Goal: Information Seeking & Learning: Learn about a topic

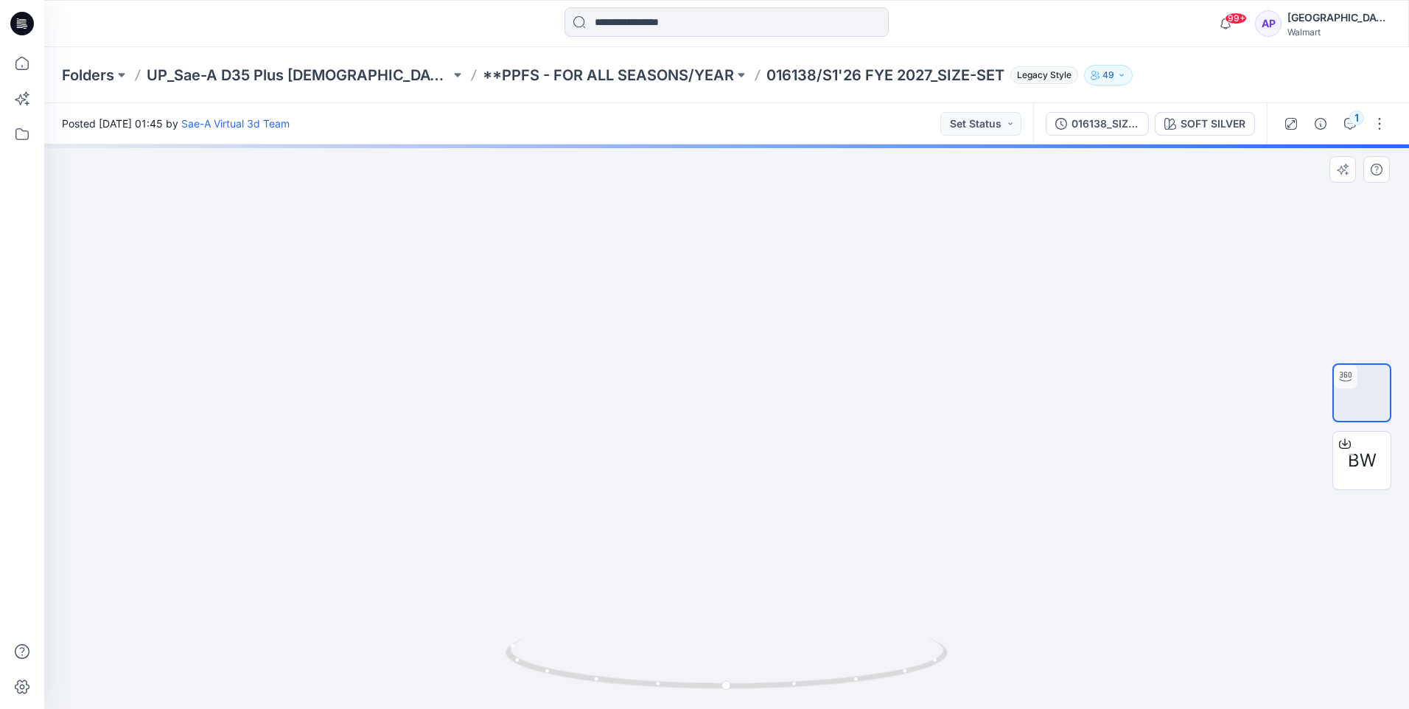
click at [1107, 437] on div at bounding box center [726, 426] width 1365 height 565
drag, startPoint x: 901, startPoint y: 621, endPoint x: 771, endPoint y: 618, distance: 129.8
click at [771, 71] on img at bounding box center [726, 71] width 707 height 0
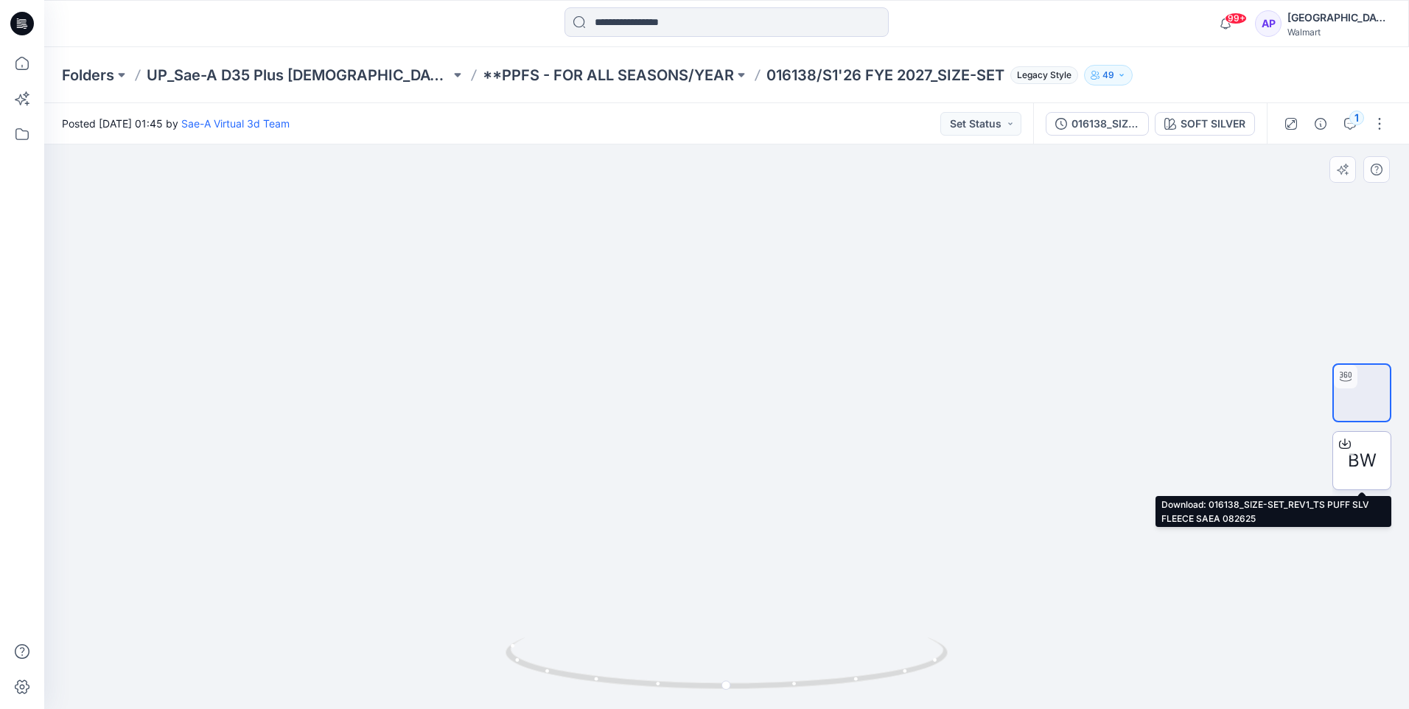
click at [1367, 453] on span "BW" at bounding box center [1362, 460] width 29 height 27
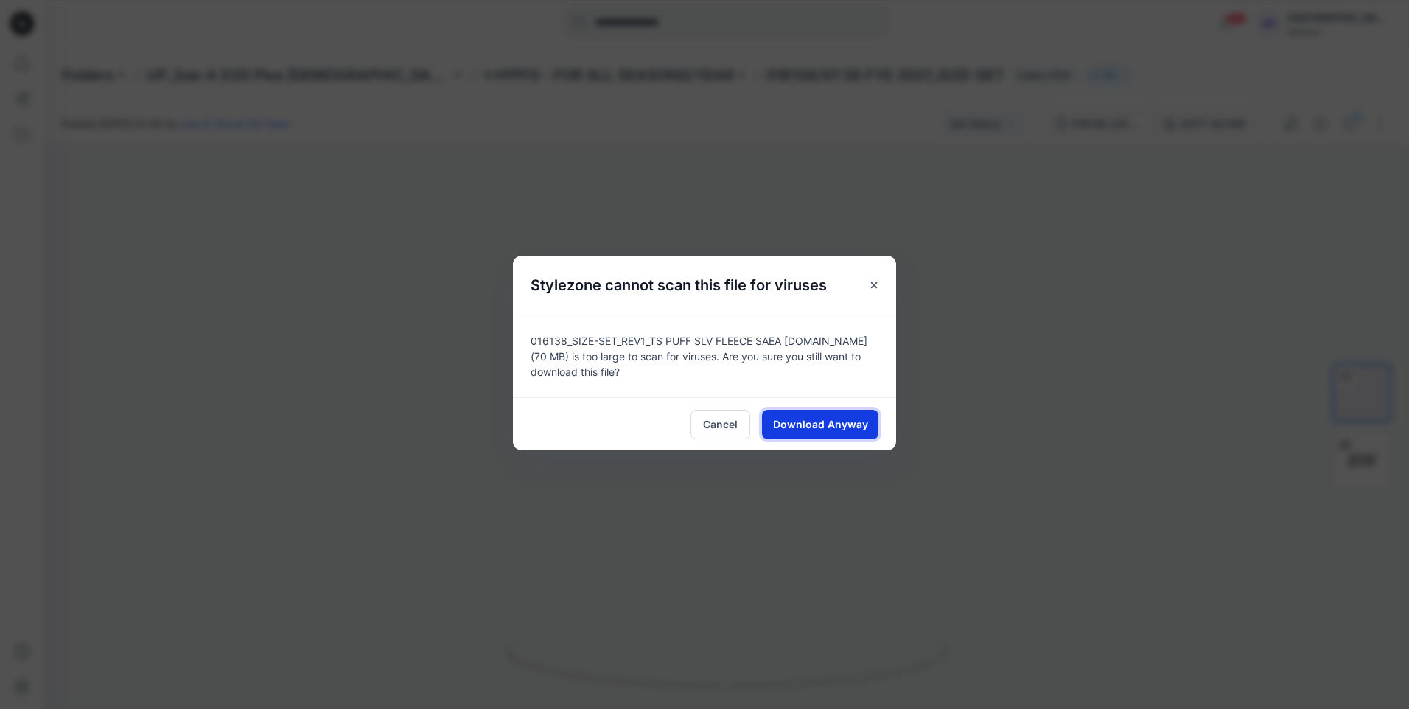
click at [819, 425] on span "Download Anyway" at bounding box center [820, 424] width 95 height 15
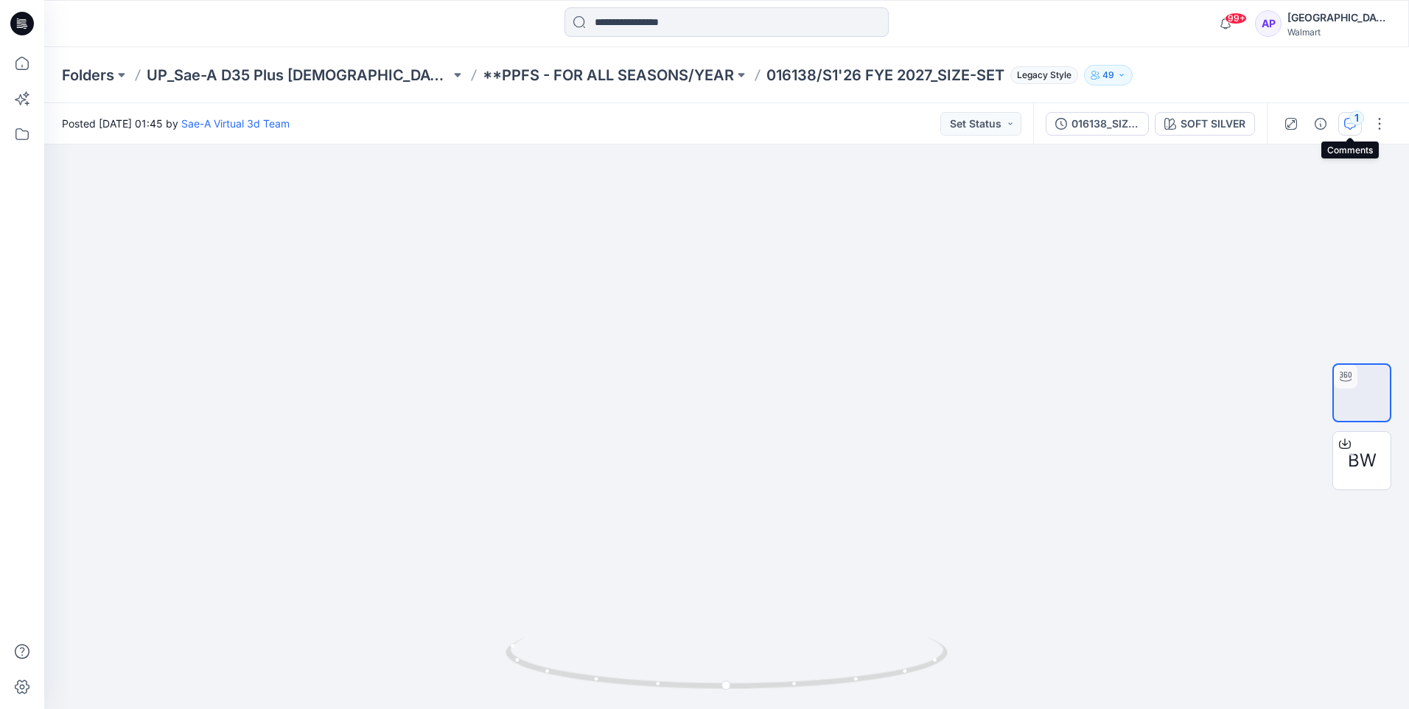
click at [1357, 121] on div "1" at bounding box center [1357, 118] width 15 height 15
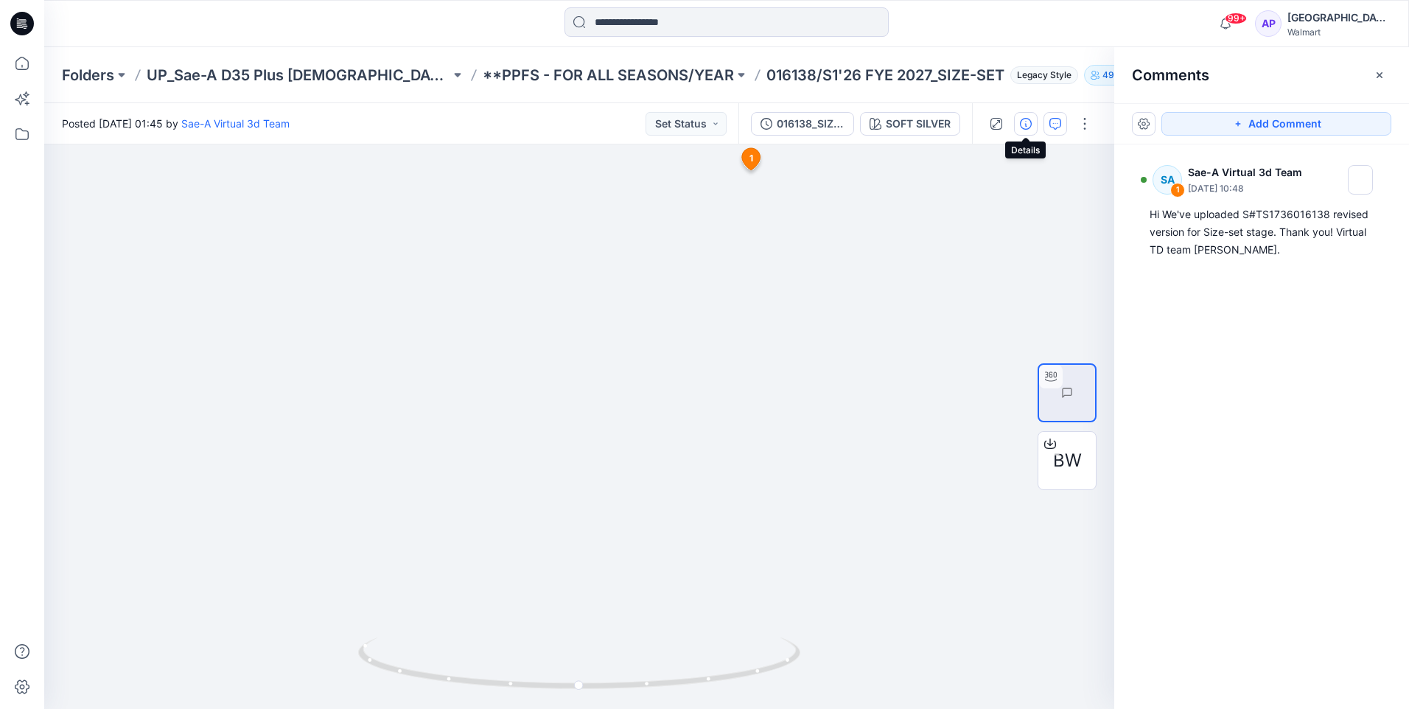
click at [1029, 119] on icon "button" at bounding box center [1026, 124] width 12 height 12
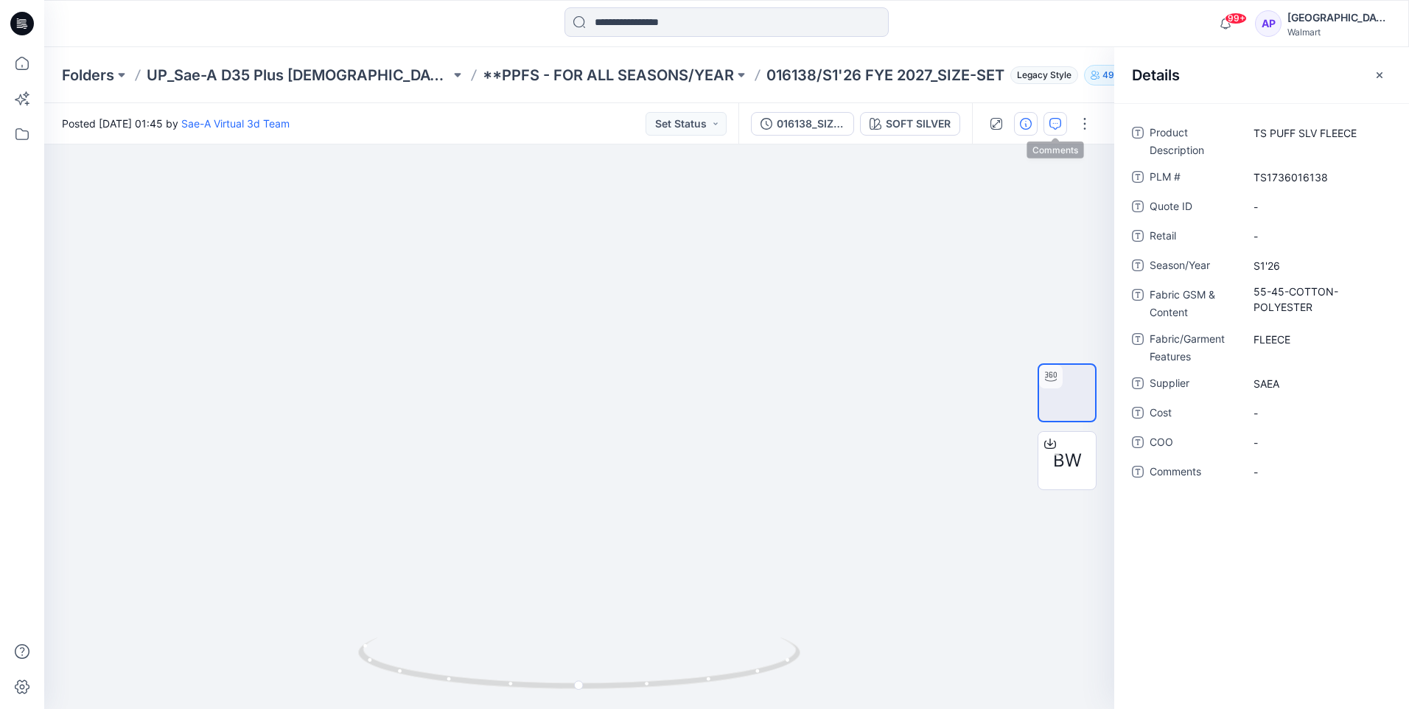
click at [1054, 123] on icon "button" at bounding box center [1056, 124] width 12 height 12
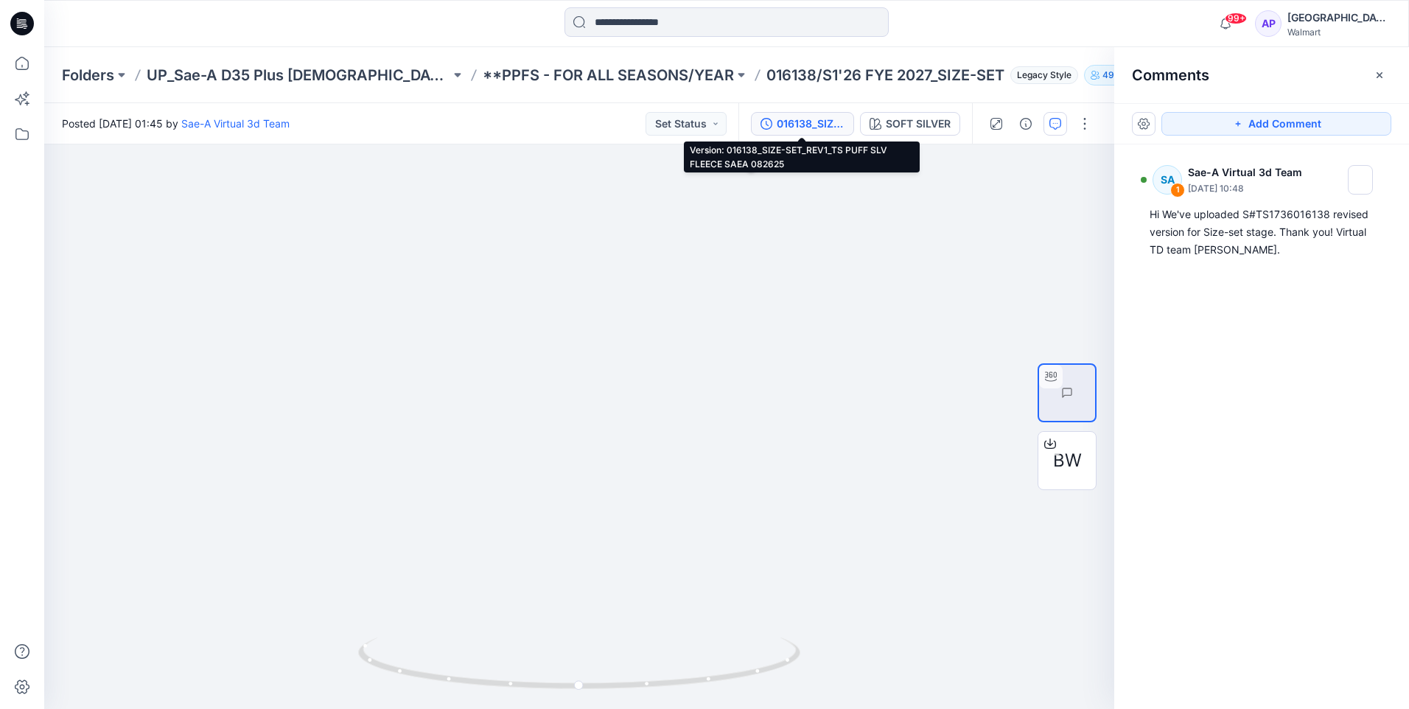
click at [789, 112] on button "016138_SIZE-SET_REV1_TS PUFF SLV FLEECE SAEA 082625" at bounding box center [802, 124] width 103 height 24
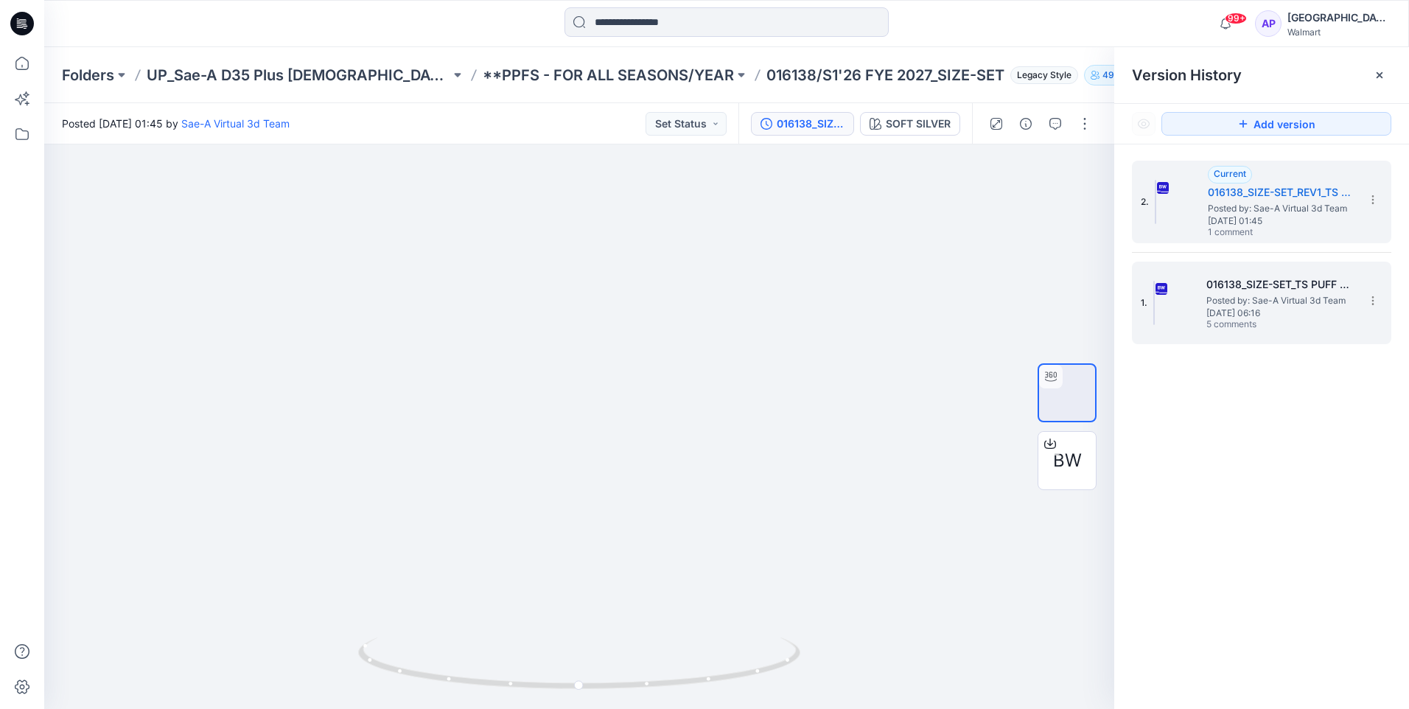
click at [1259, 302] on span "Posted by: Sae-A Virtual 3d Team" at bounding box center [1280, 300] width 147 height 15
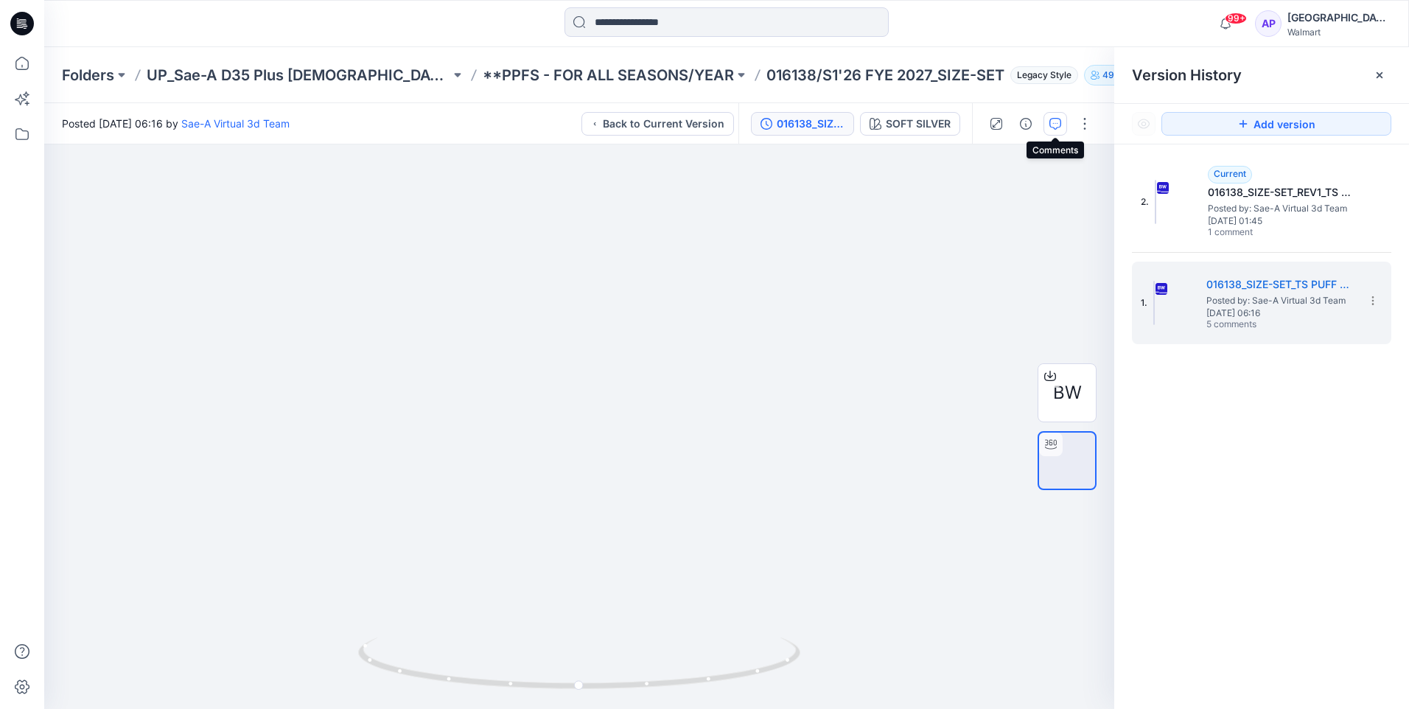
click at [1055, 126] on icon "button" at bounding box center [1056, 124] width 12 height 12
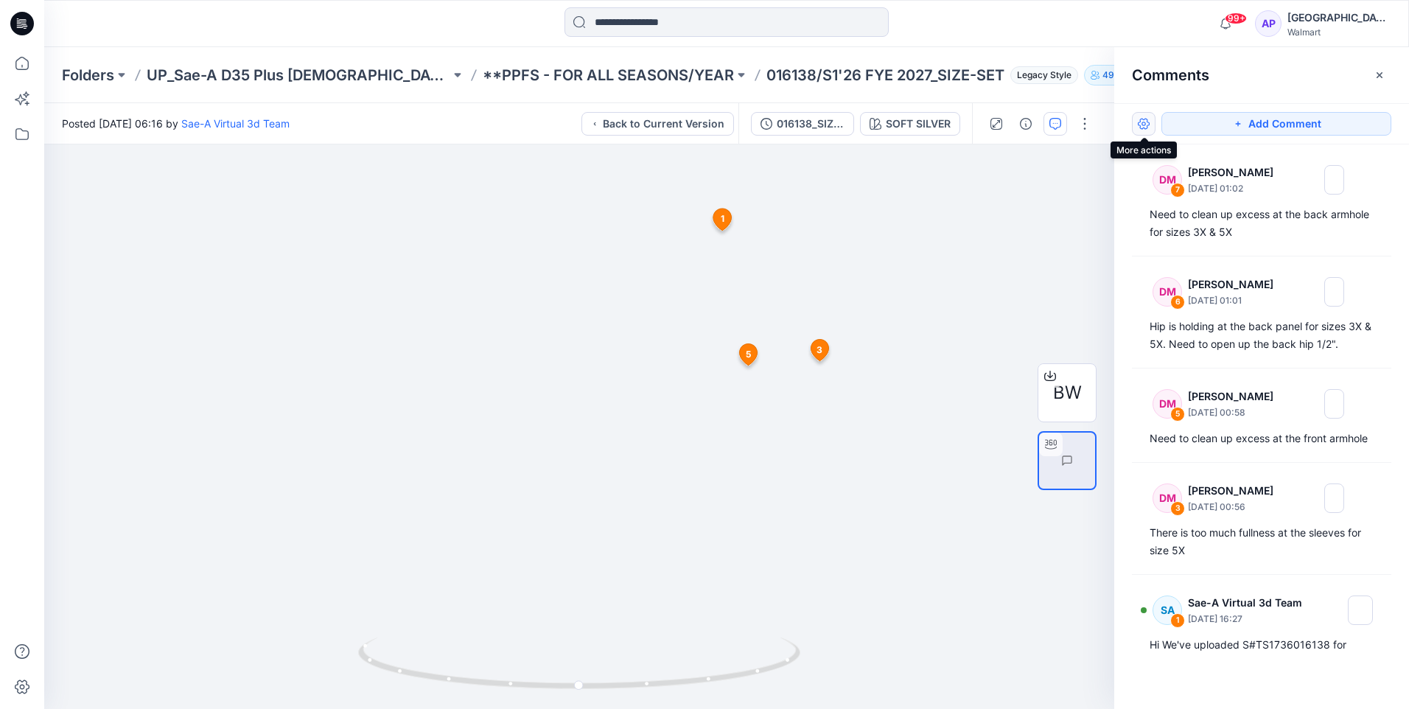
click at [1148, 132] on button "button" at bounding box center [1144, 124] width 24 height 24
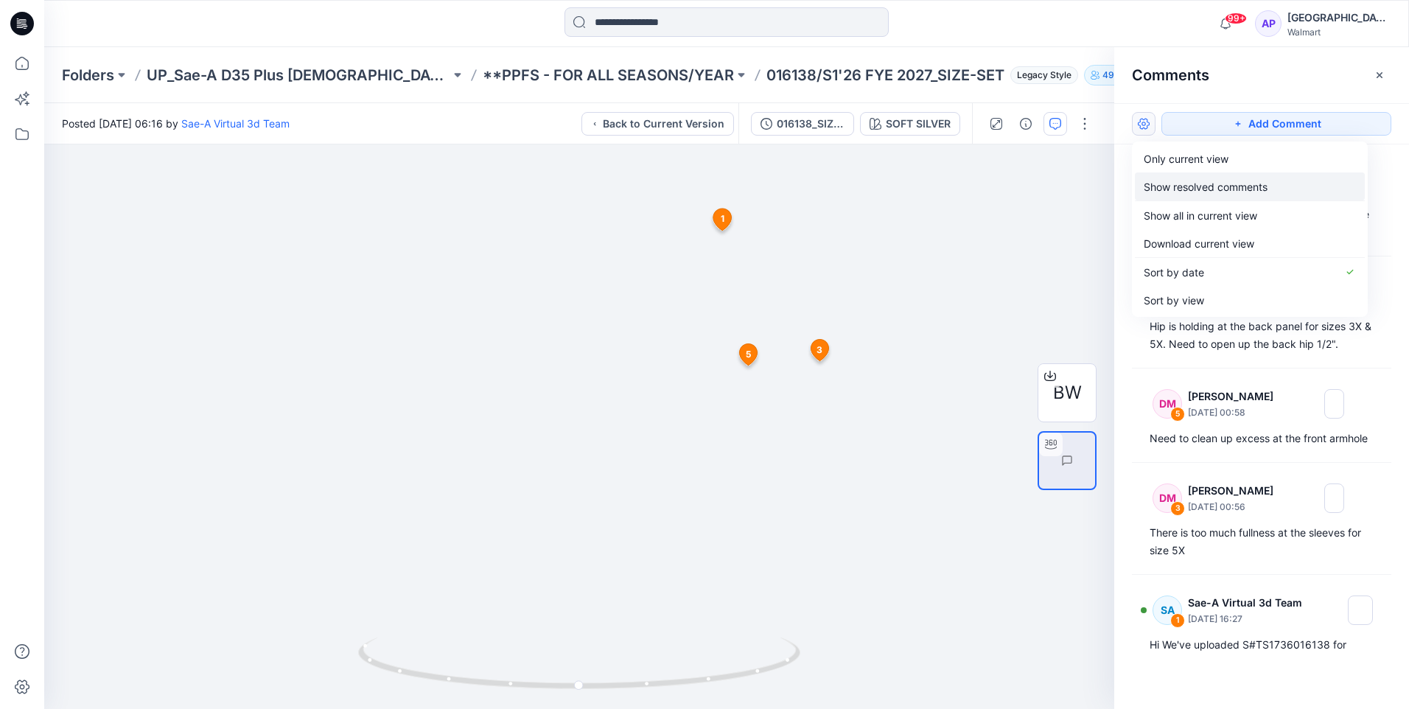
click at [1193, 182] on p "Show resolved comments" at bounding box center [1206, 186] width 124 height 15
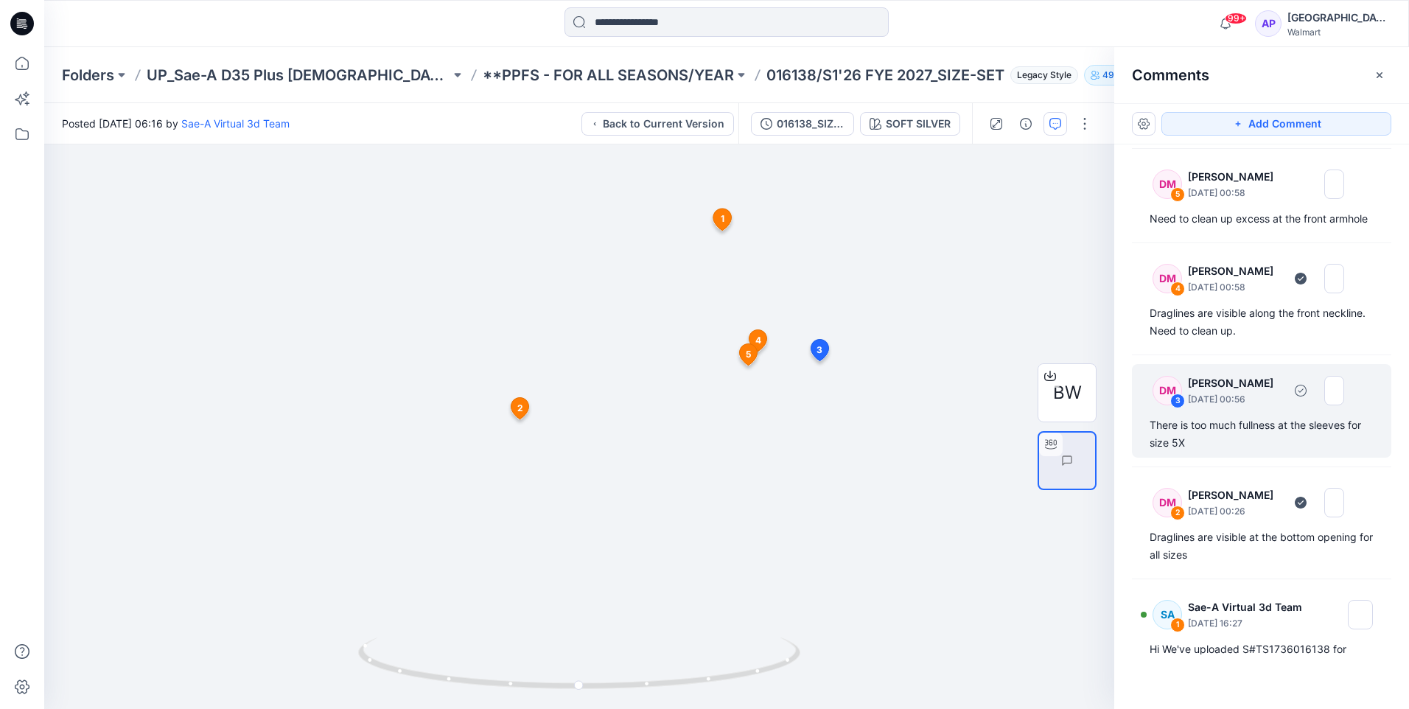
scroll to position [221, 0]
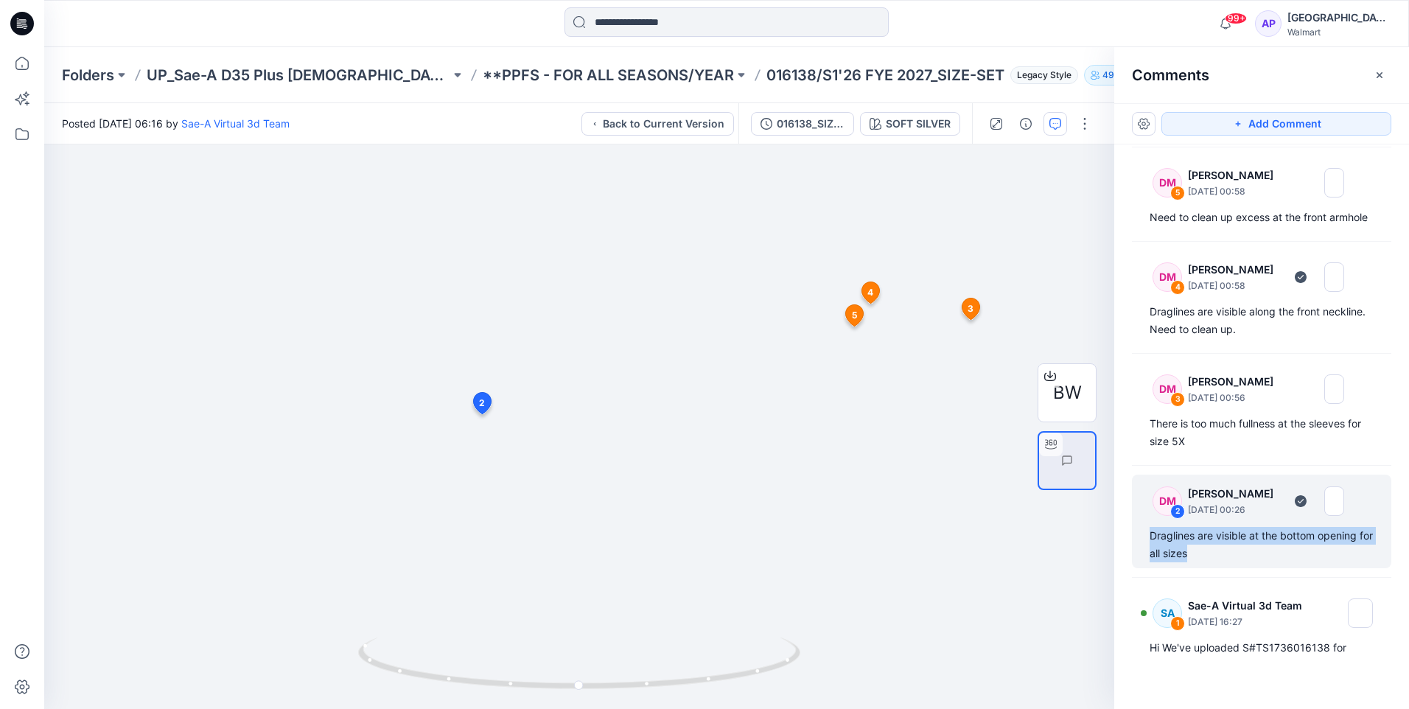
drag, startPoint x: 1218, startPoint y: 571, endPoint x: 1150, endPoint y: 555, distance: 69.6
click at [1150, 555] on div "Draglines are visible at the bottom opening for all sizes" at bounding box center [1262, 544] width 224 height 35
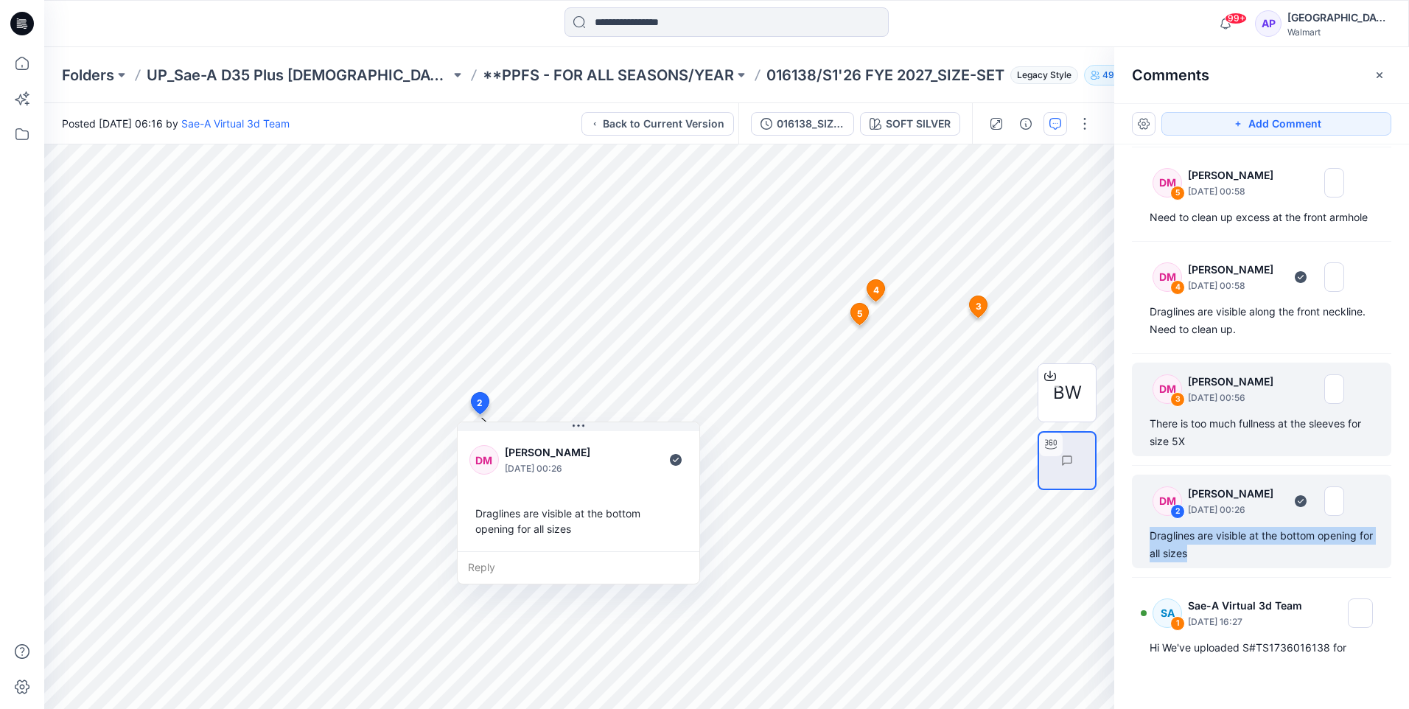
copy div "Draglines are visible at the bottom opening for all sizes"
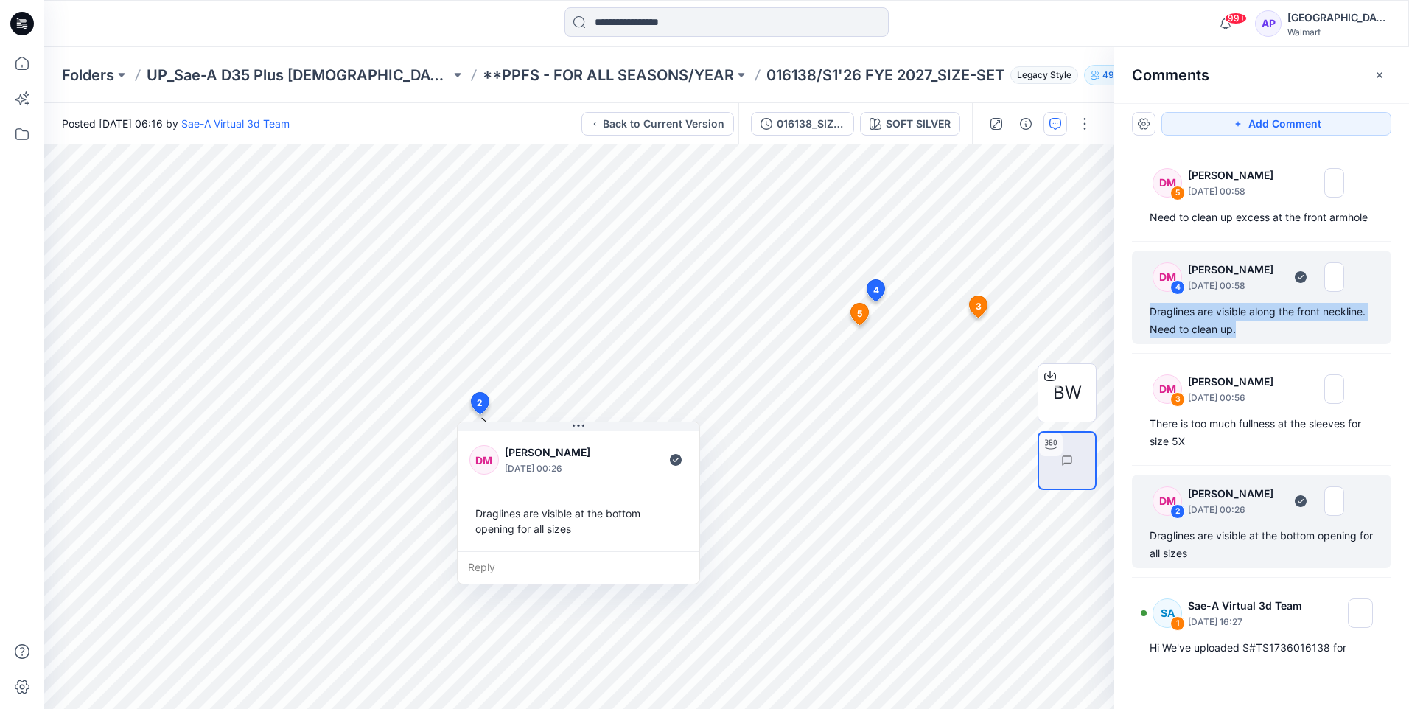
drag, startPoint x: 1311, startPoint y: 346, endPoint x: 1140, endPoint y: 328, distance: 172.0
click at [1140, 328] on div "DM 4 Deborah Meade August 22, 2025 00:58 Draglines are visible along the front …" at bounding box center [1261, 298] width 259 height 94
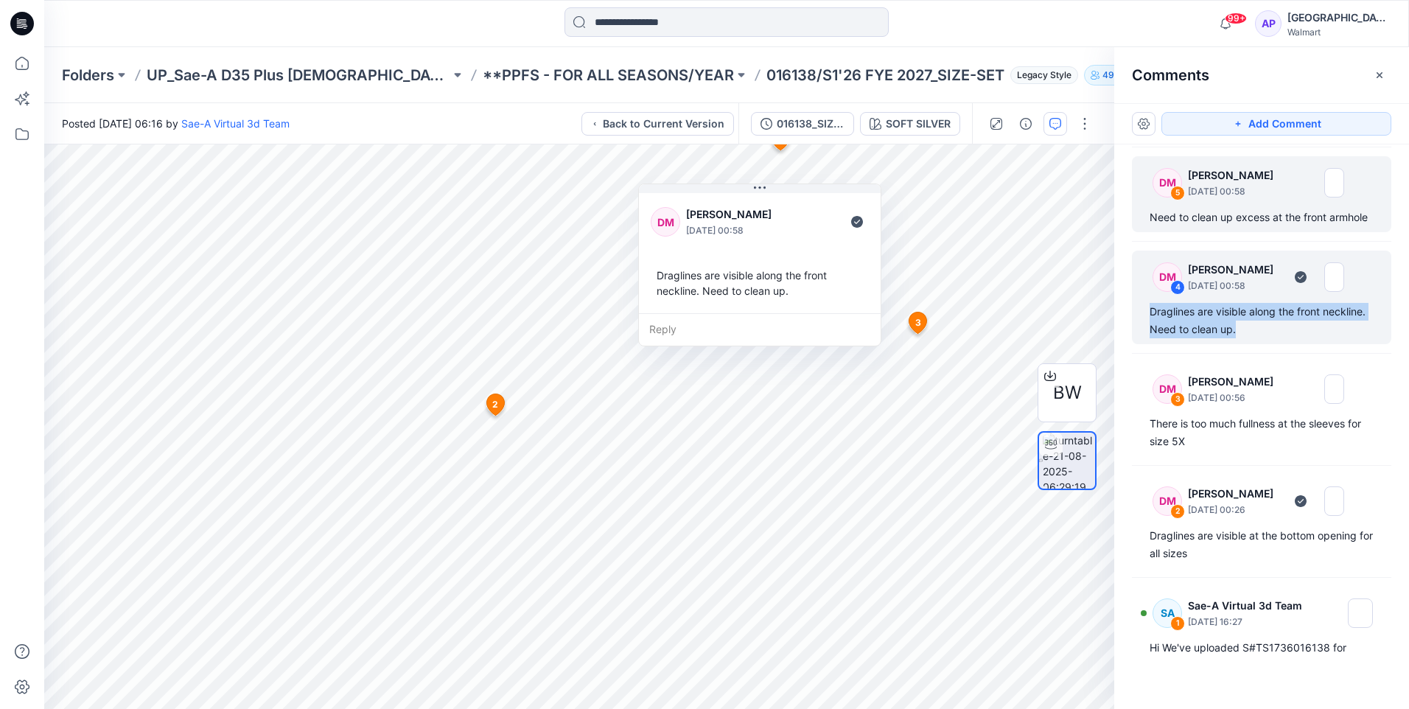
copy div "Draglines are visible along the front neckline. Need to clean up."
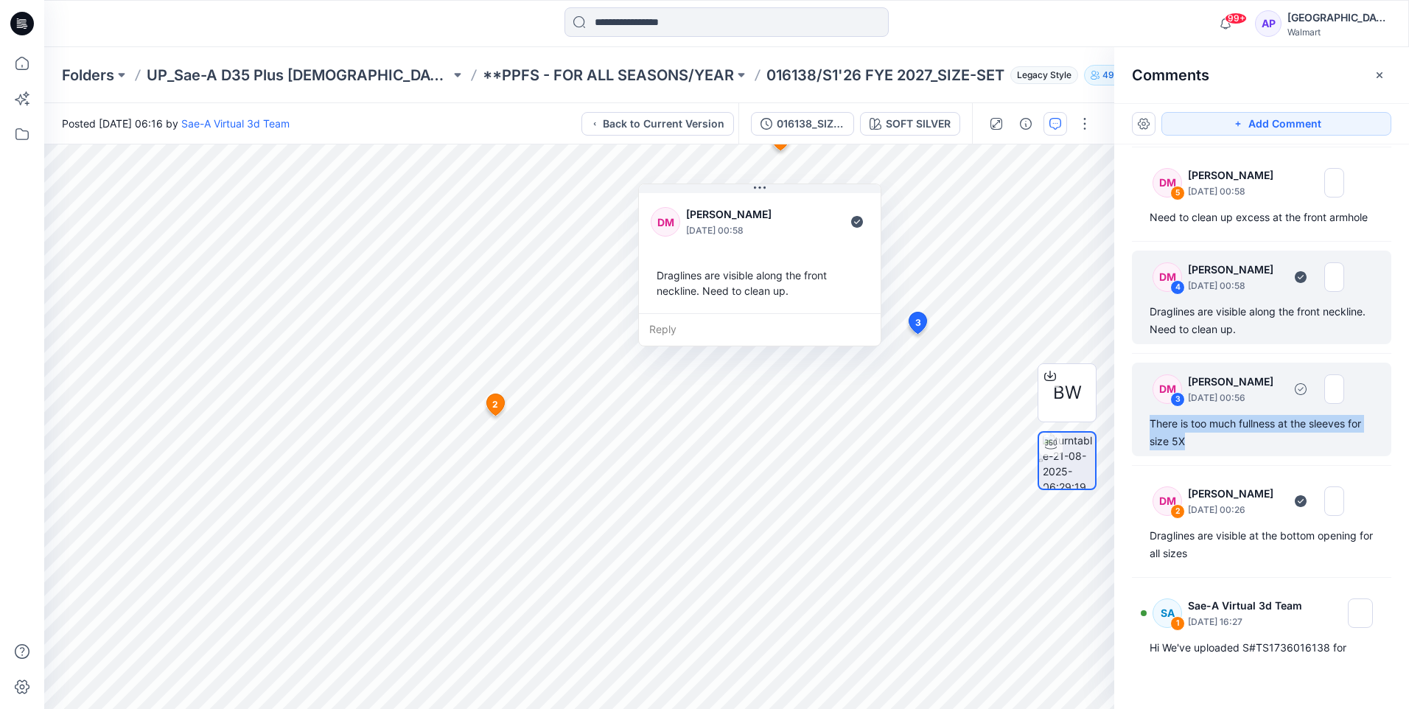
drag, startPoint x: 1202, startPoint y: 463, endPoint x: 1144, endPoint y: 440, distance: 61.9
click at [1144, 440] on div "DM 3 Deborah Meade August 22, 2025 00:56 There is too much fullness at the slee…" at bounding box center [1261, 410] width 259 height 94
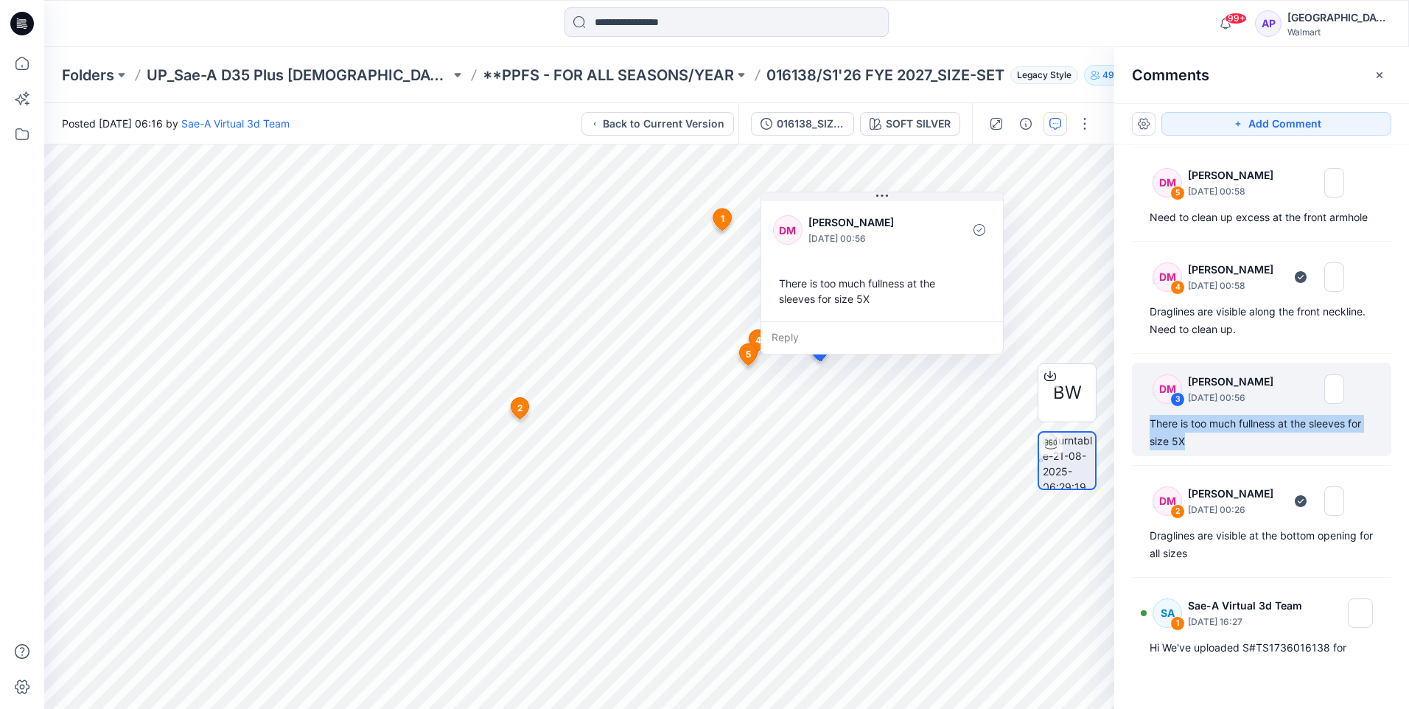
copy div "There is too much fullness at the sleeves for size 5X"
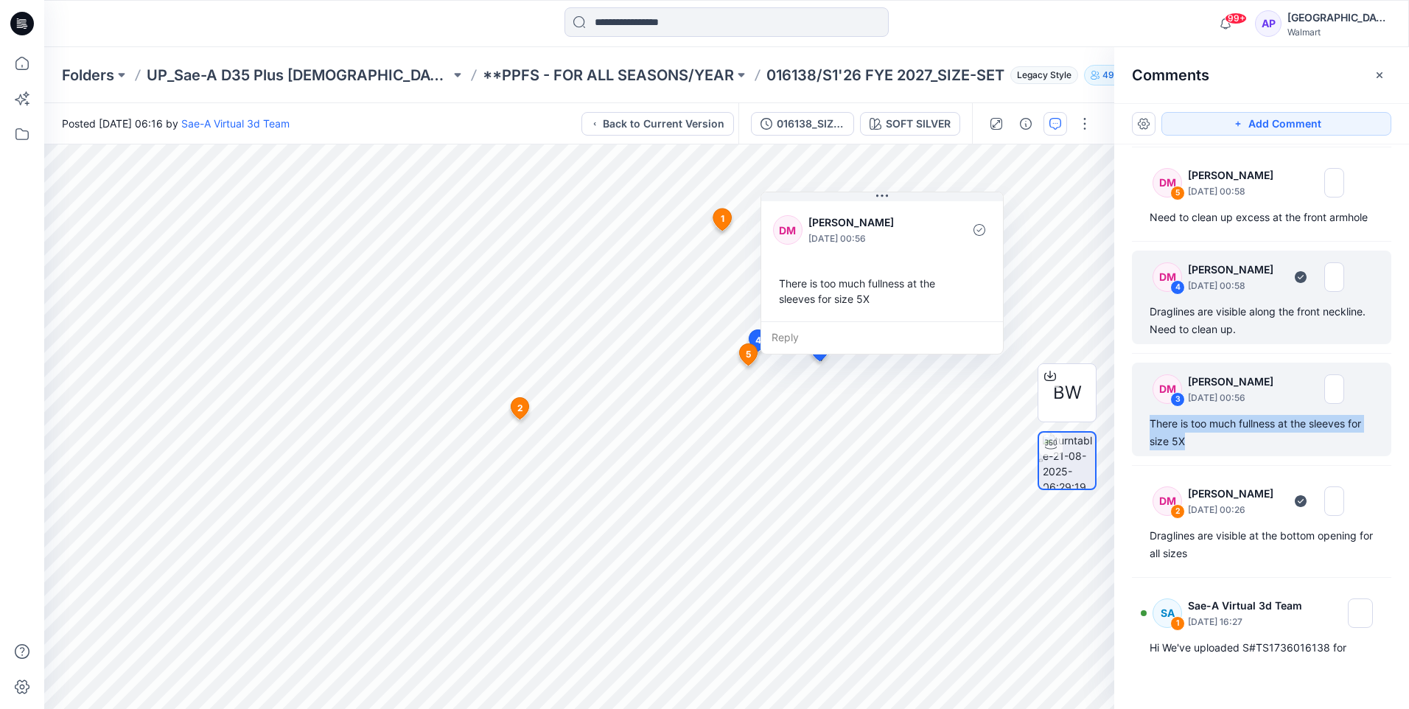
scroll to position [147, 0]
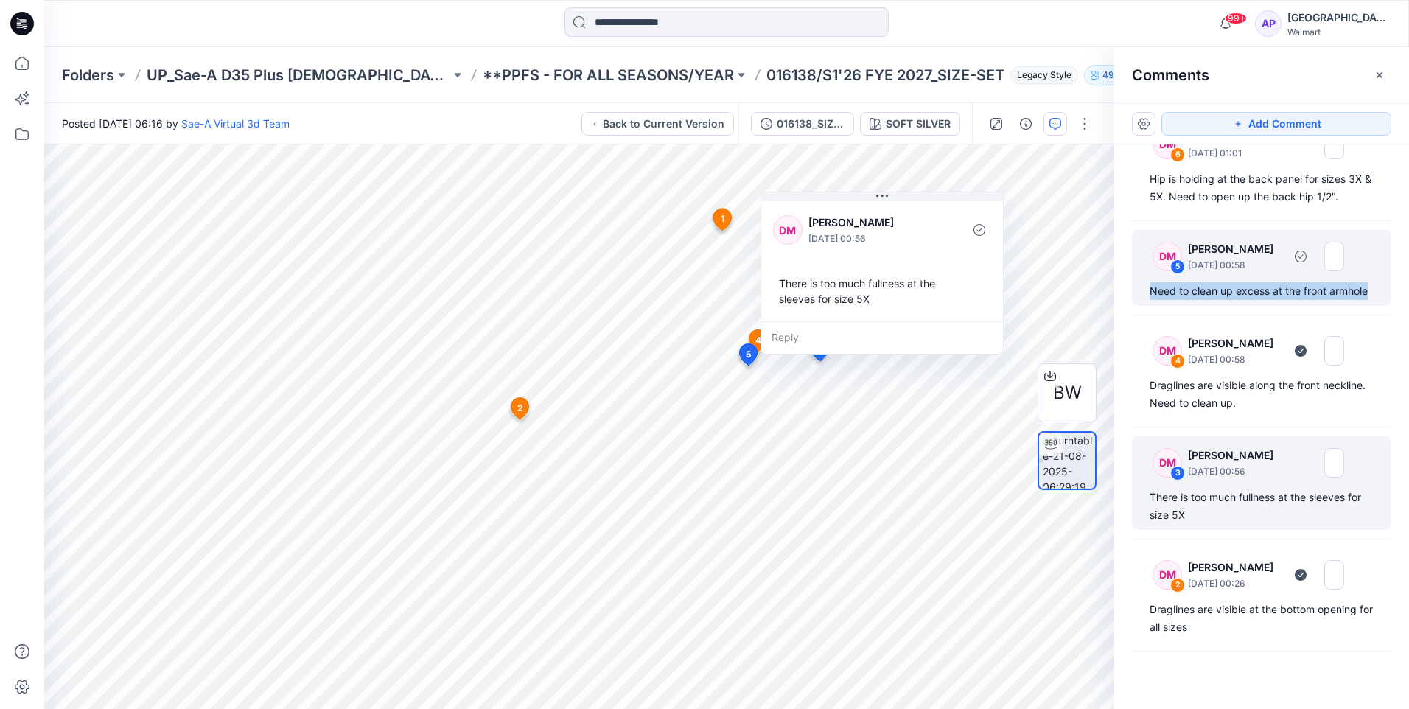
drag, startPoint x: 1210, startPoint y: 310, endPoint x: 1144, endPoint y: 294, distance: 67.4
click at [1144, 294] on div "DM 5 Deborah Meade August 22, 2025 00:58 Need to clean up excess at the front a…" at bounding box center [1261, 268] width 259 height 76
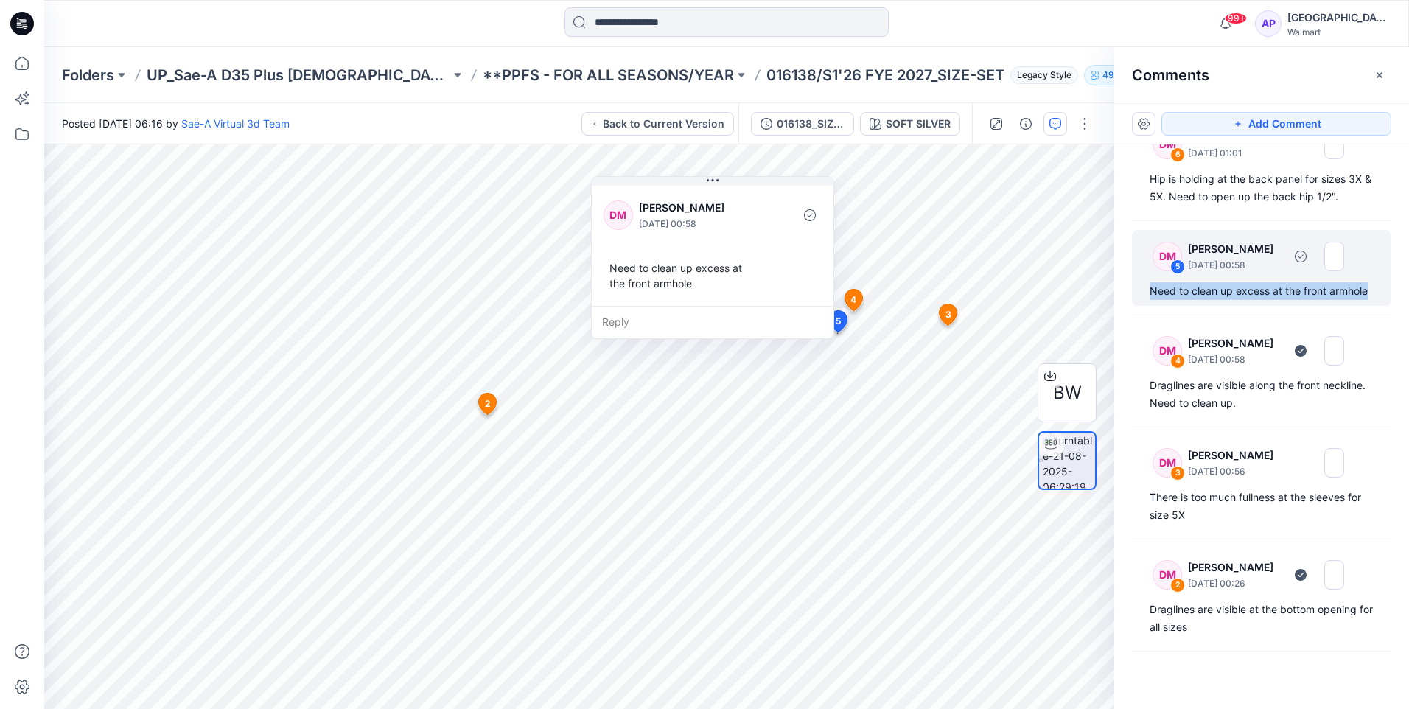
copy div "Need to clean up excess at the front armhole"
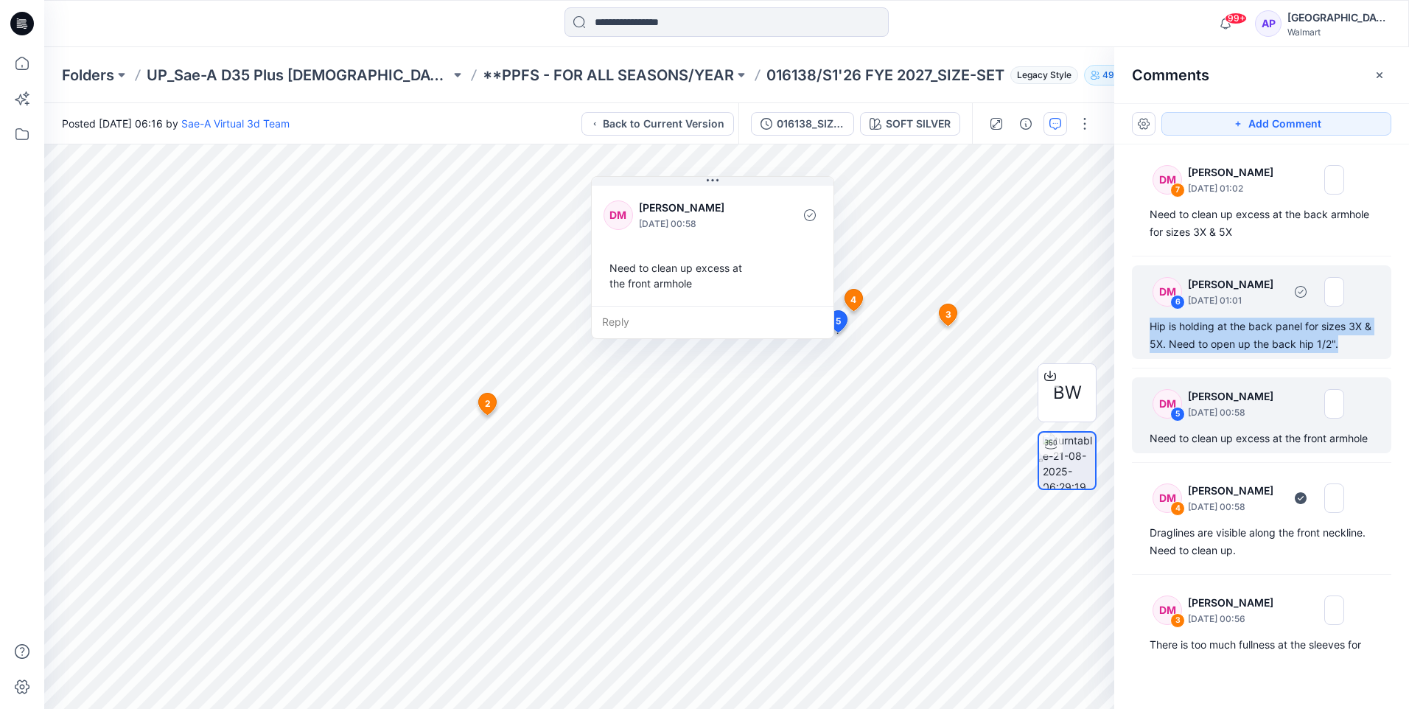
drag, startPoint x: 1364, startPoint y: 345, endPoint x: 1143, endPoint y: 327, distance: 221.9
click at [1143, 327] on div "DM 6 Deborah Meade August 22, 2025 01:01 Hip is holding at the back panel for s…" at bounding box center [1261, 312] width 259 height 94
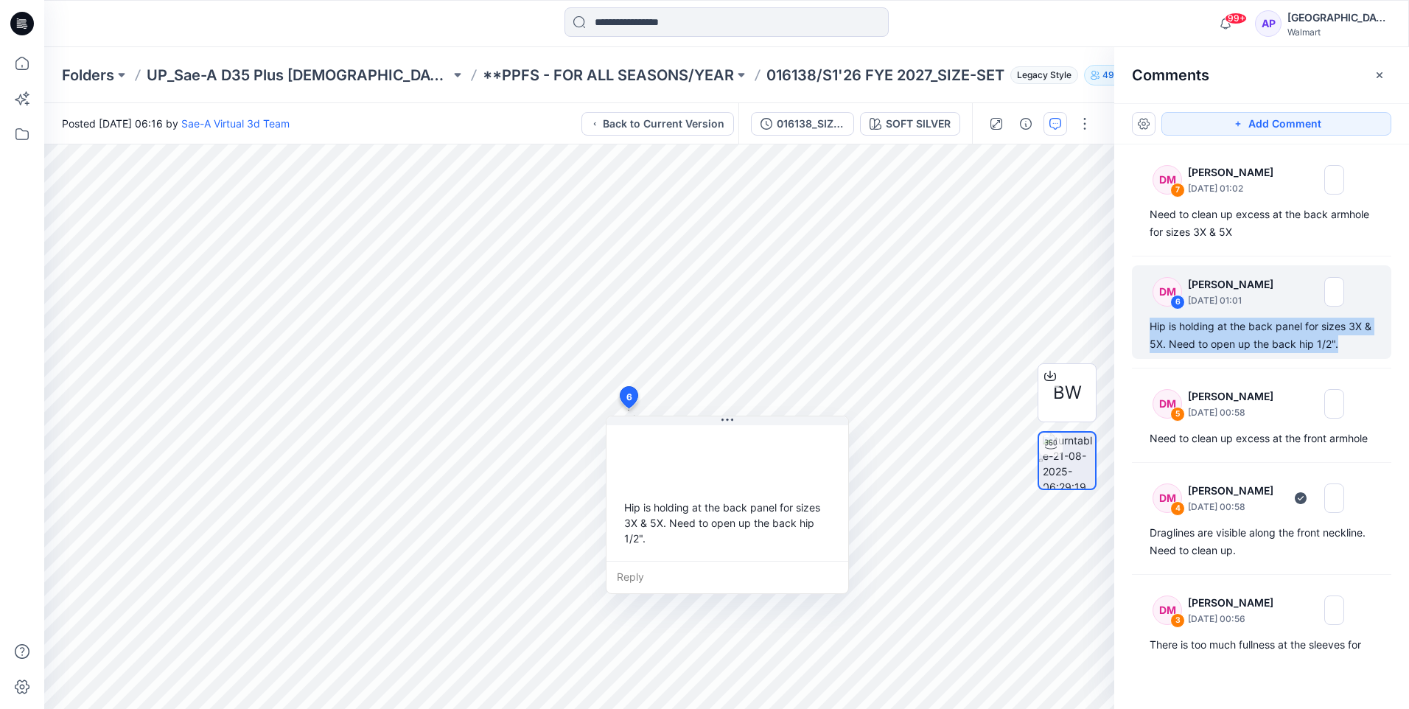
copy div "Hip is holding at the back panel for sizes 3X & 5X. Need to open up the back hi…"
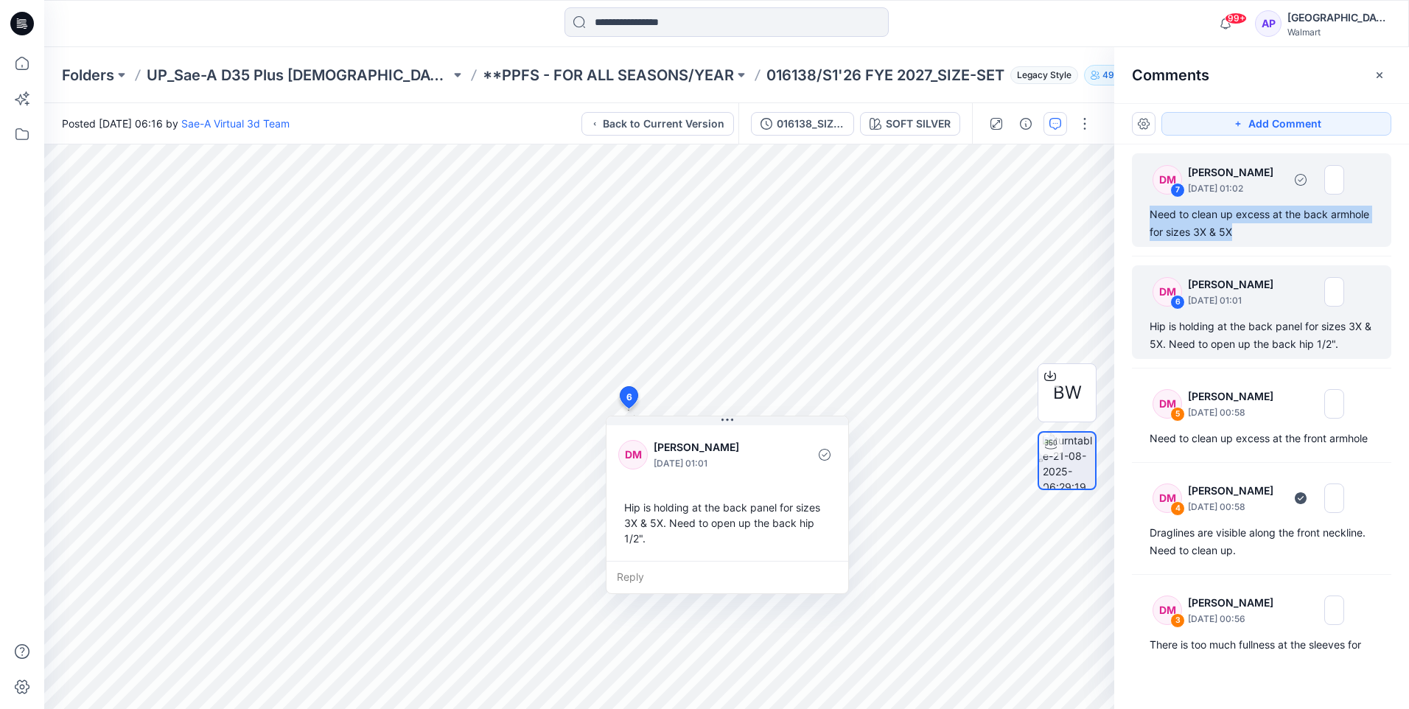
drag, startPoint x: 1302, startPoint y: 234, endPoint x: 1138, endPoint y: 215, distance: 164.9
click at [1138, 215] on div "DM 7 Deborah Meade August 22, 2025 01:02 Need to clean up excess at the back ar…" at bounding box center [1261, 200] width 259 height 94
copy div "Need to clean up excess at the back armhole for sizes 3X & 5X"
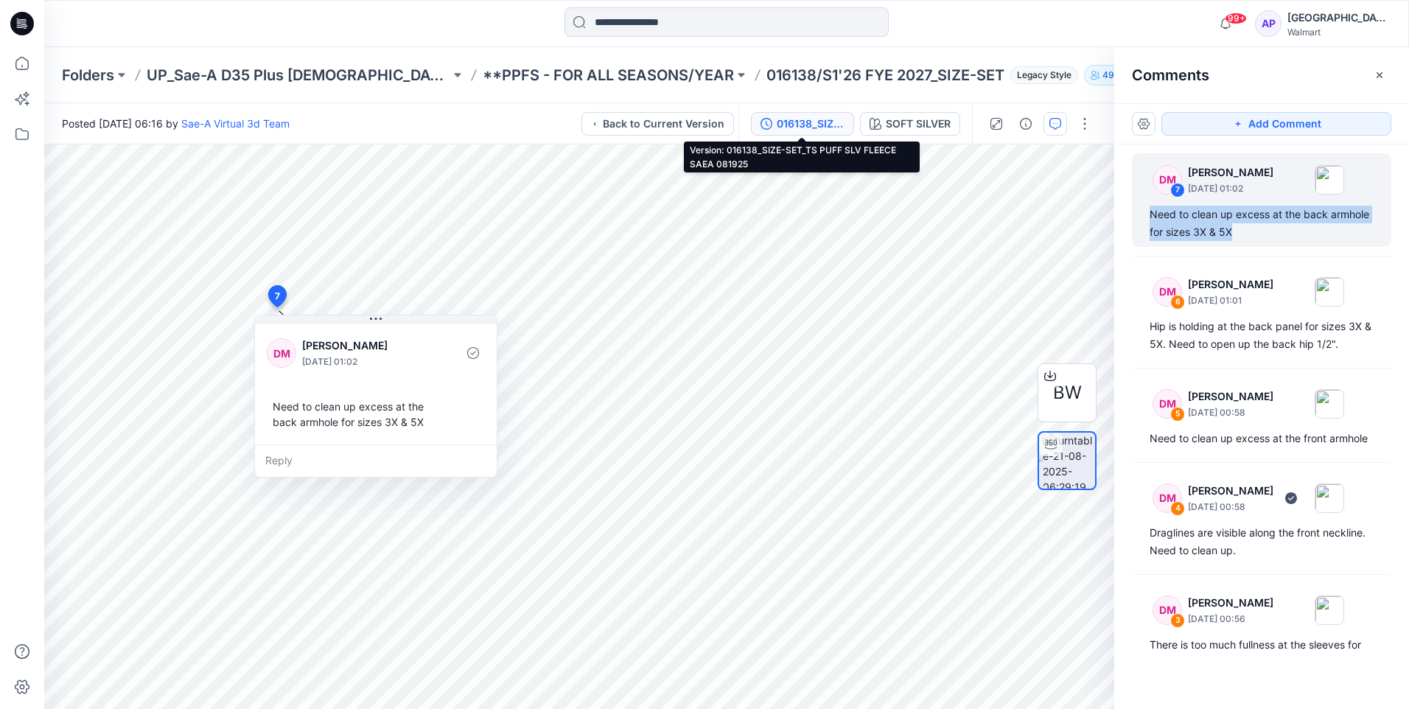
click at [784, 119] on div "016138_SIZE-SET_TS PUFF SLV FLEECE SAEA 081925" at bounding box center [811, 124] width 68 height 16
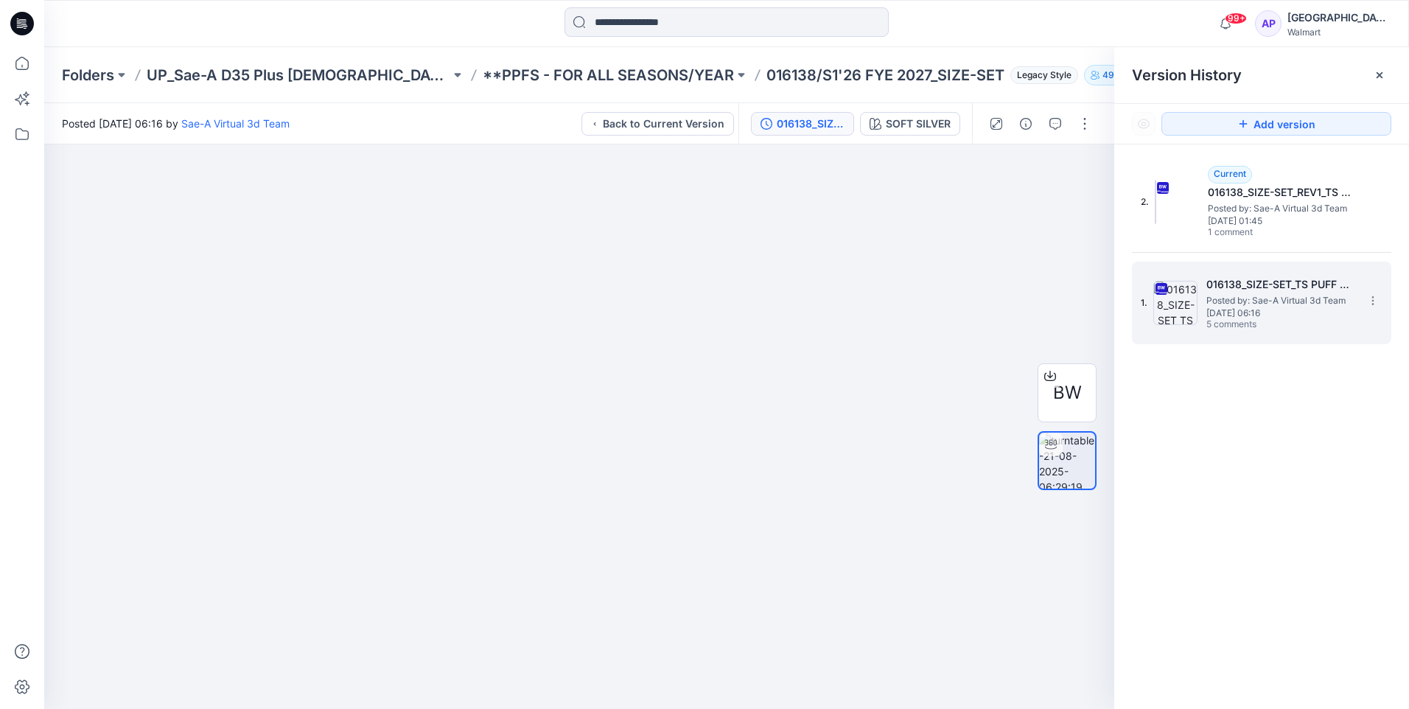
click at [1262, 304] on span "Posted by: Sae-A Virtual 3d Team" at bounding box center [1280, 300] width 147 height 15
click at [1257, 313] on span "Thursday, August 21, 2025 06:16" at bounding box center [1280, 313] width 147 height 10
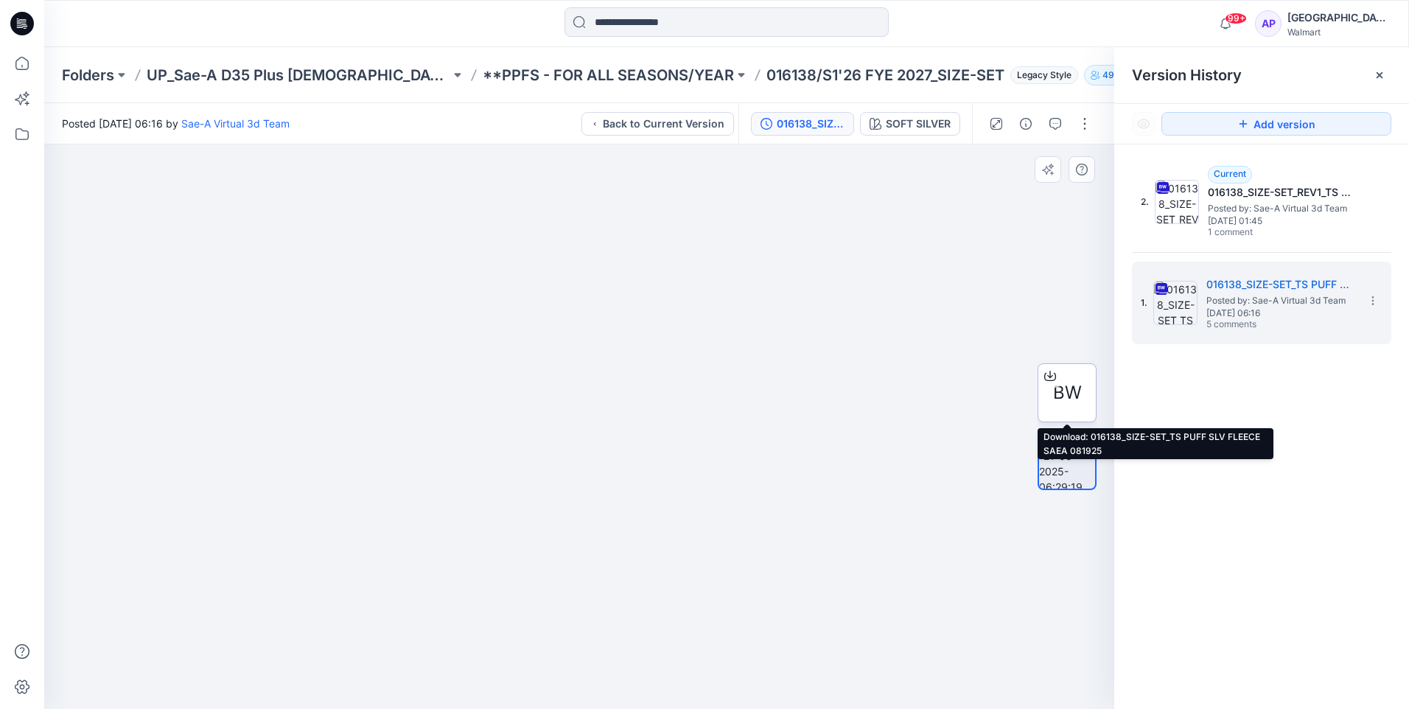
click at [1073, 396] on span "BW" at bounding box center [1067, 393] width 29 height 27
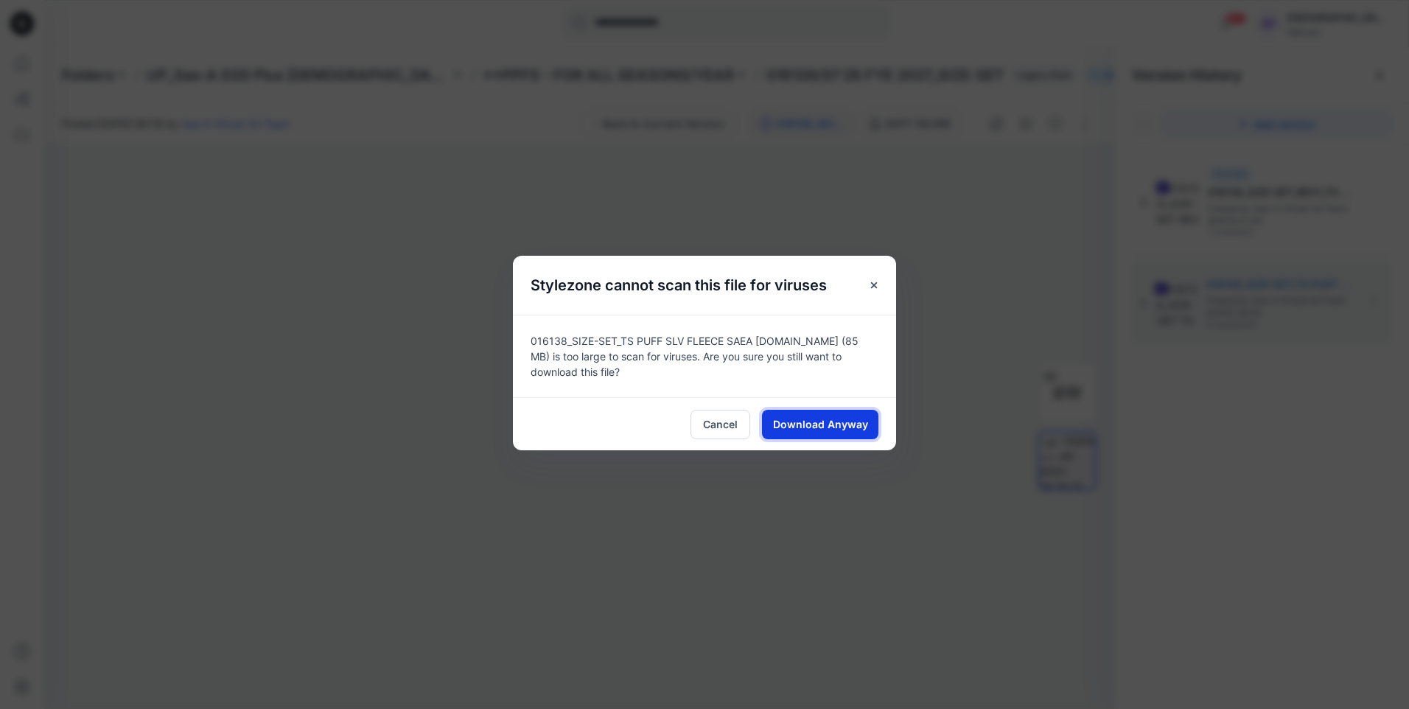
click at [805, 424] on span "Download Anyway" at bounding box center [820, 424] width 95 height 15
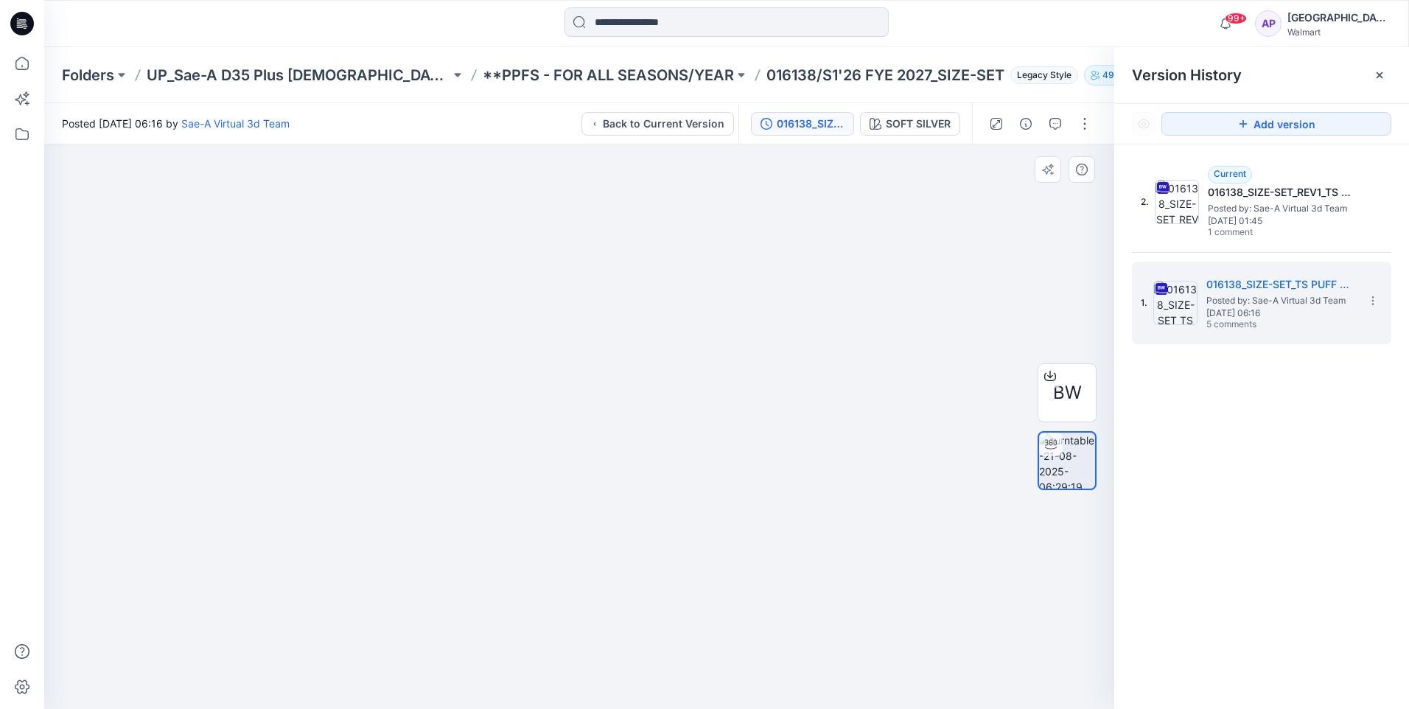
drag, startPoint x: 813, startPoint y: 658, endPoint x: 716, endPoint y: 662, distance: 97.4
click at [1052, 127] on icon "button" at bounding box center [1056, 124] width 12 height 12
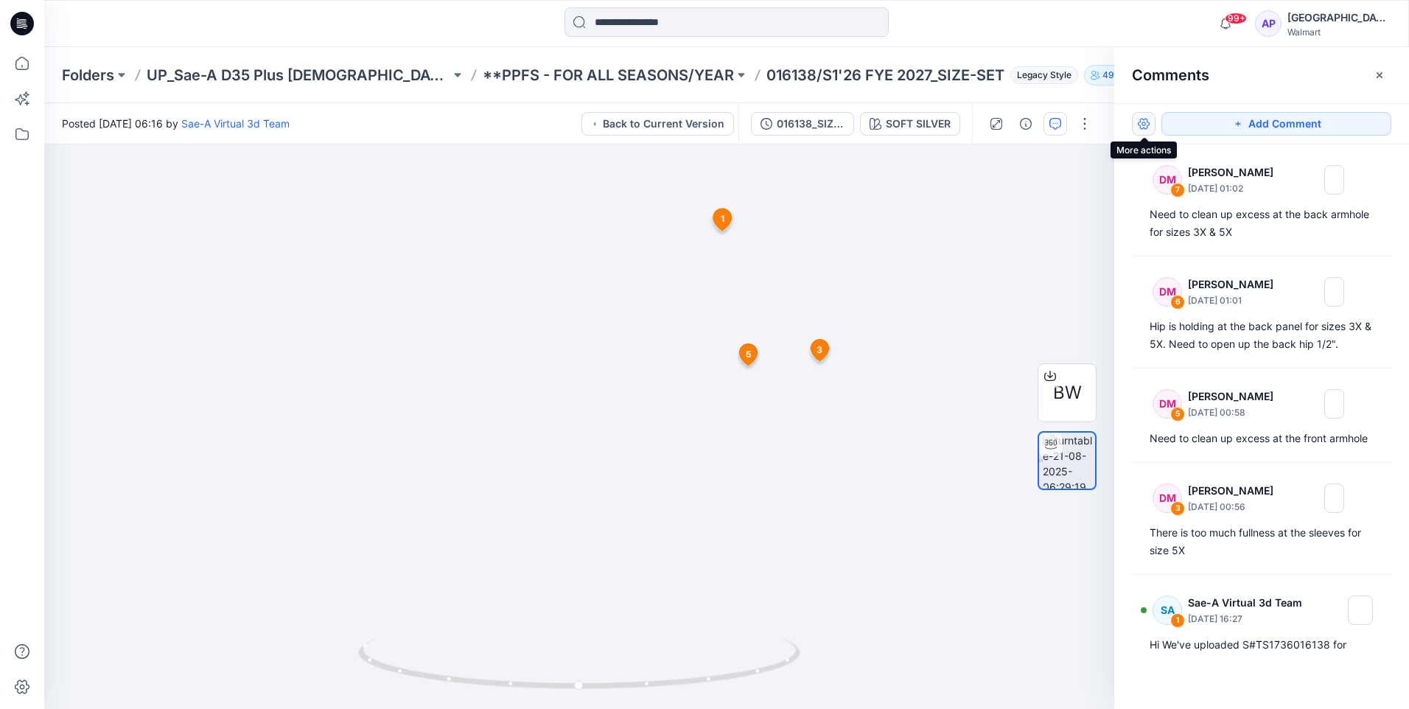
click at [1145, 128] on button "button" at bounding box center [1144, 124] width 24 height 24
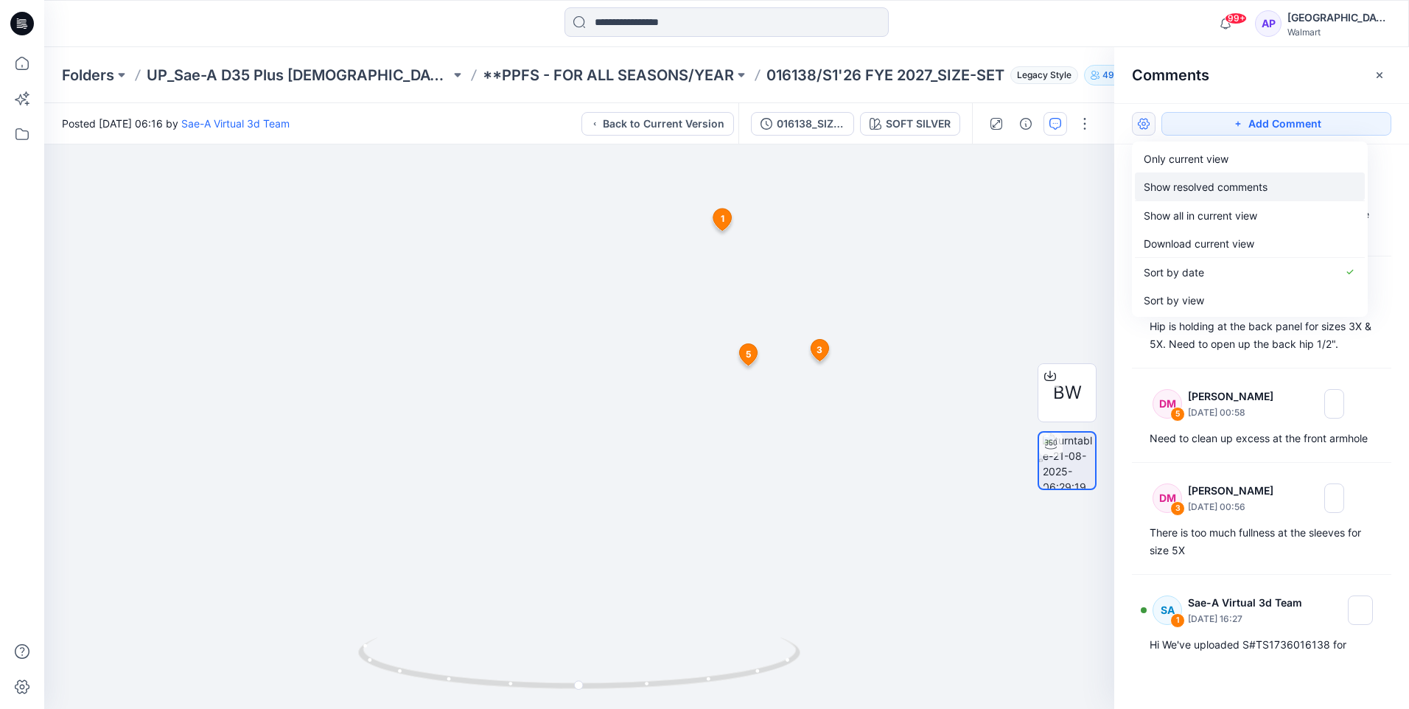
click at [1179, 192] on p "Show resolved comments" at bounding box center [1206, 186] width 124 height 15
